Goal: Complete application form

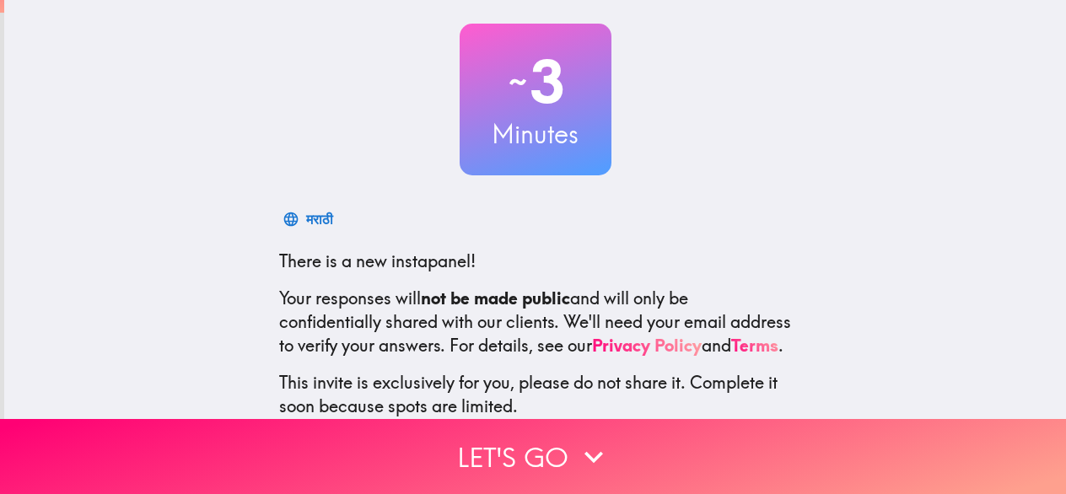
scroll to position [207, 0]
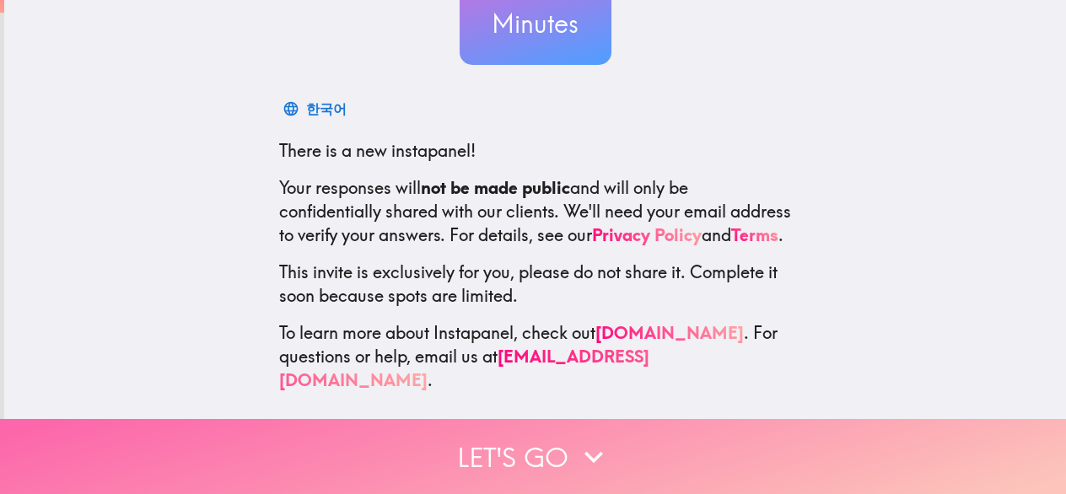
click at [582, 438] on icon "button" at bounding box center [593, 456] width 37 height 37
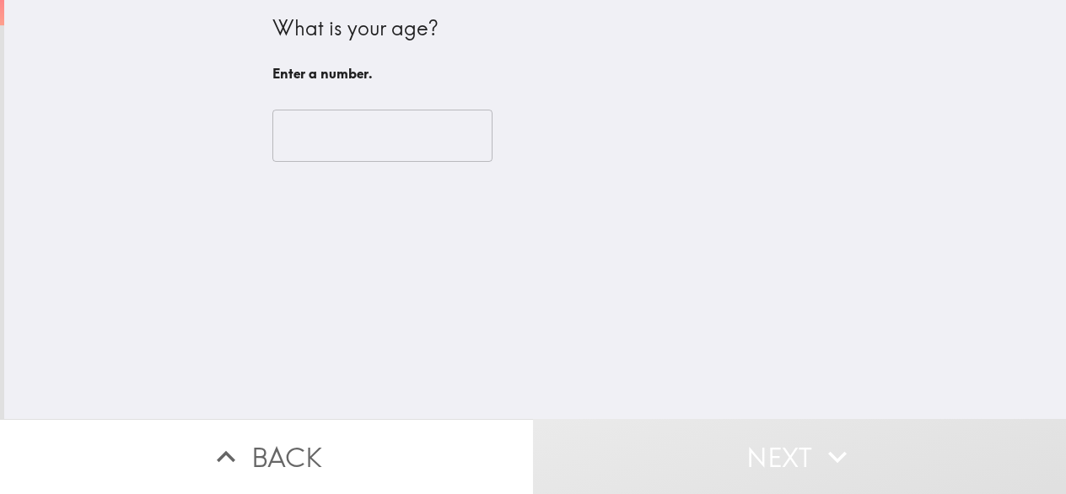
click at [315, 125] on input "number" at bounding box center [382, 136] width 220 height 52
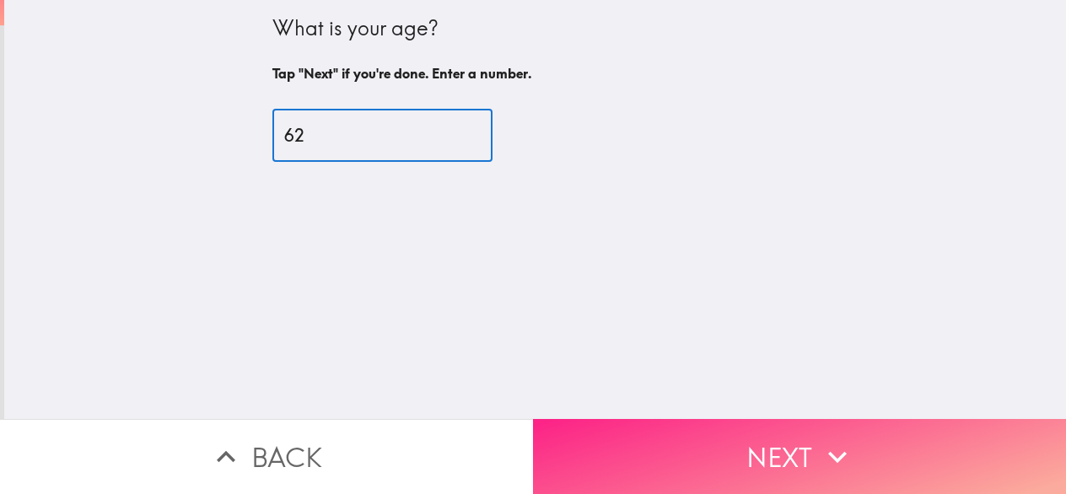
type input "62"
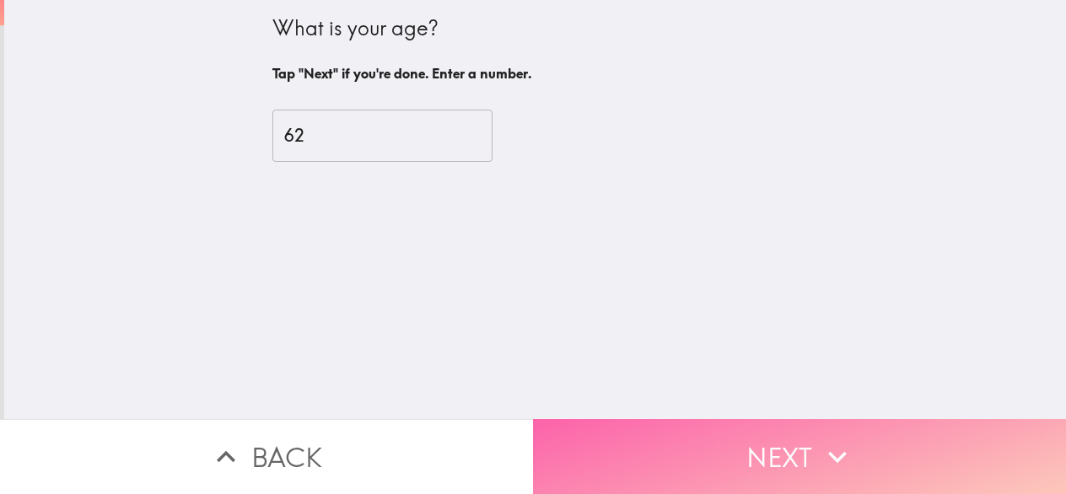
click at [790, 444] on button "Next" at bounding box center [799, 456] width 533 height 75
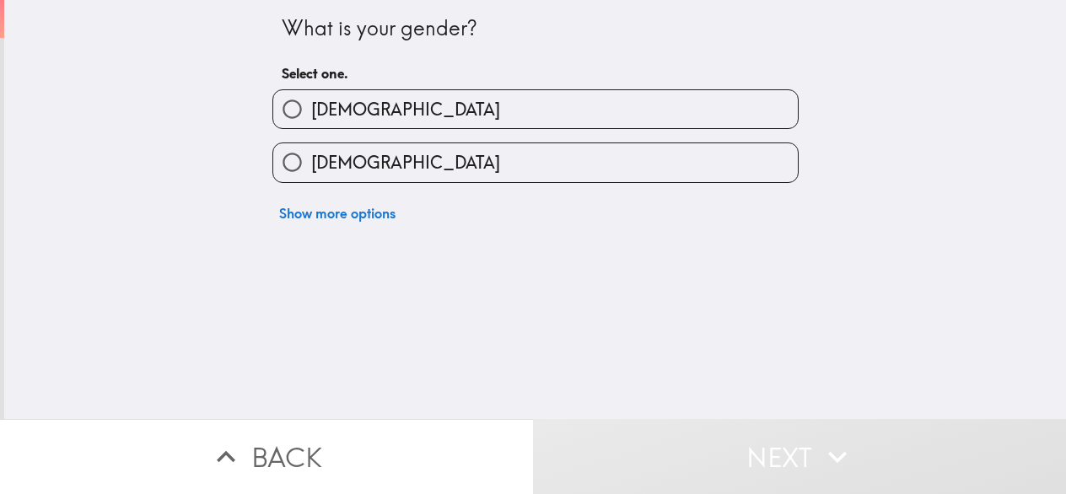
click at [280, 105] on input "[DEMOGRAPHIC_DATA]" at bounding box center [292, 109] width 38 height 38
radio input "true"
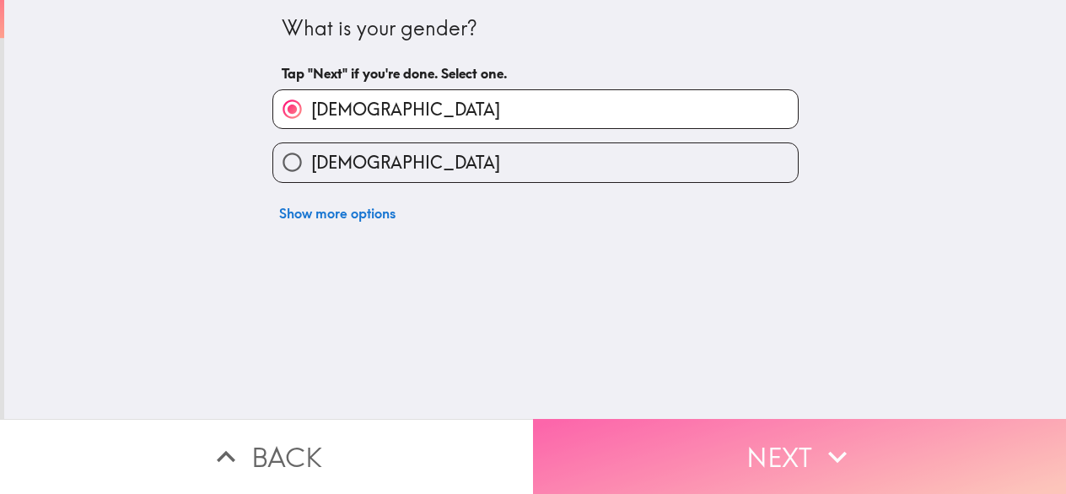
click at [774, 429] on button "Next" at bounding box center [799, 456] width 533 height 75
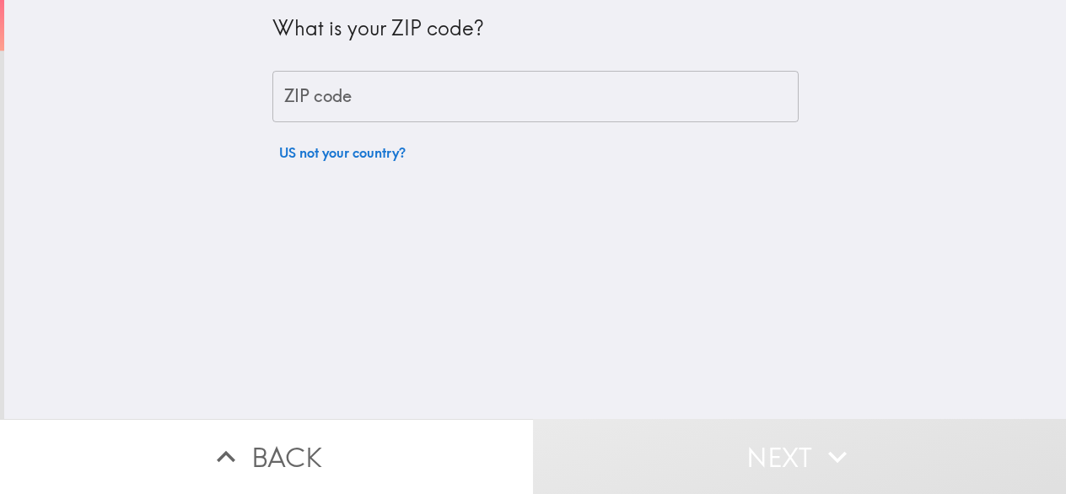
click at [352, 97] on input "ZIP code" at bounding box center [535, 97] width 526 height 52
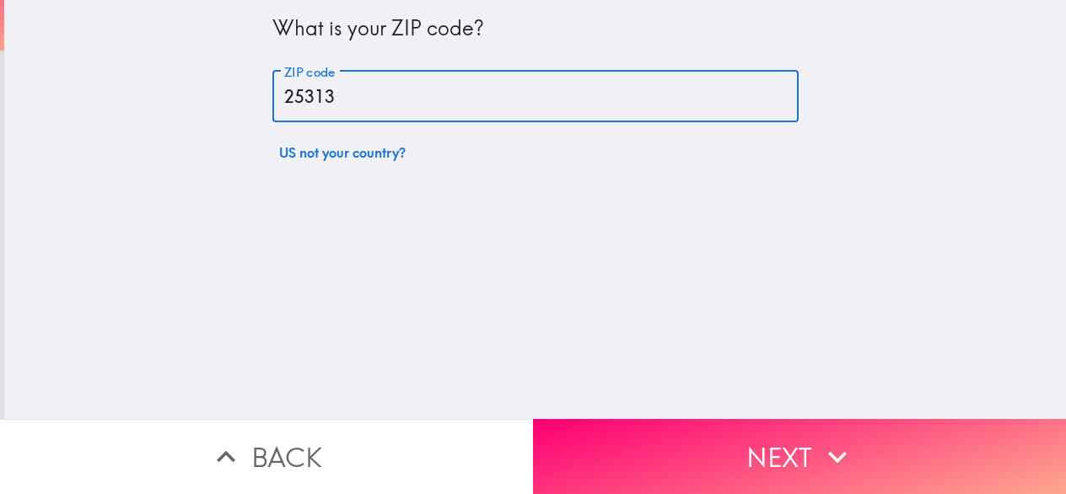
type input "25313"
click at [773, 438] on button "Next" at bounding box center [799, 456] width 533 height 75
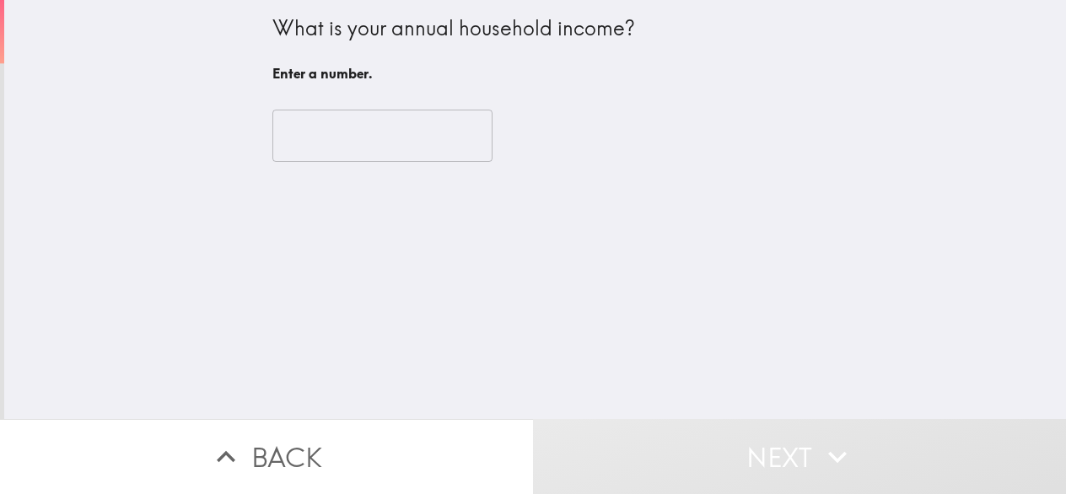
click at [334, 137] on input "number" at bounding box center [382, 136] width 220 height 52
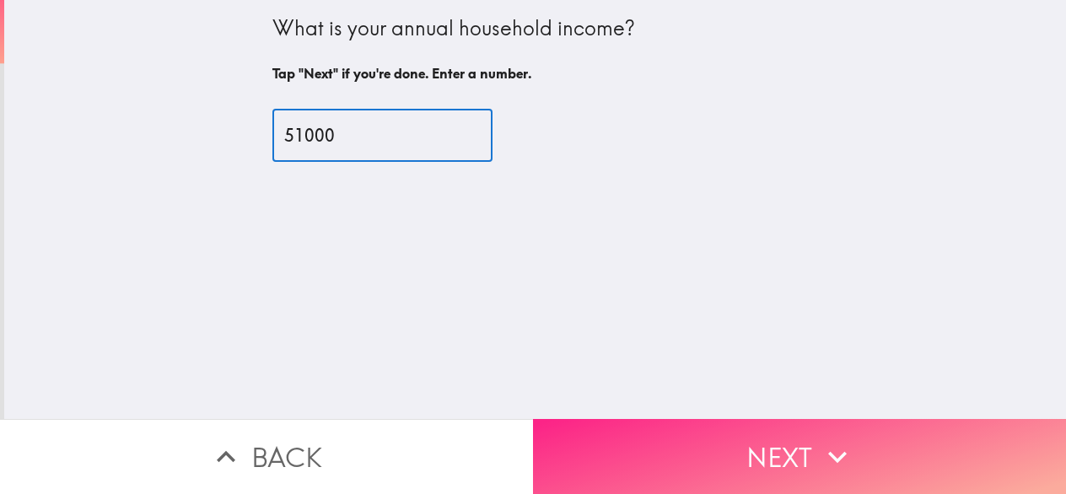
type input "51000"
click at [800, 442] on button "Next" at bounding box center [799, 456] width 533 height 75
